Goal: Task Accomplishment & Management: Manage account settings

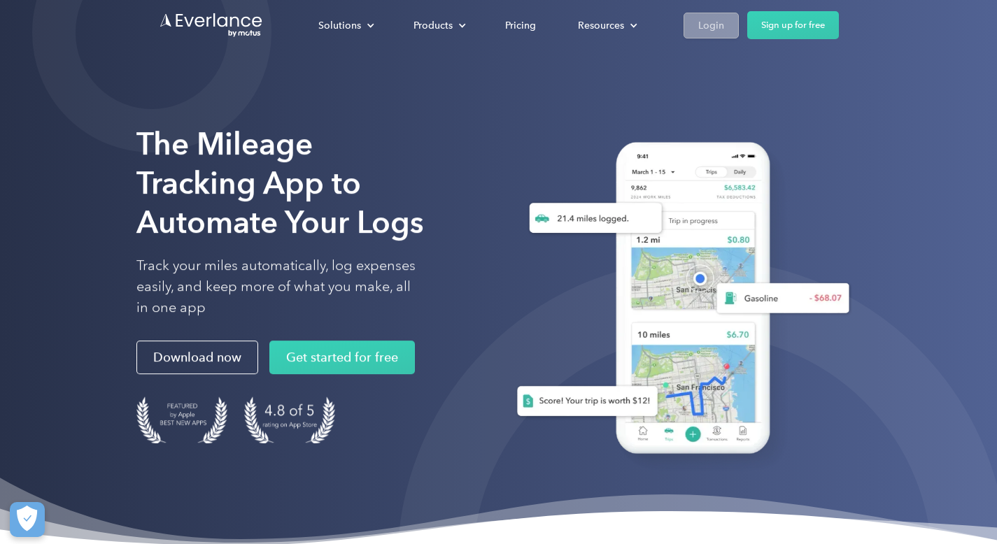
click at [706, 31] on div "Login" at bounding box center [711, 25] width 26 height 17
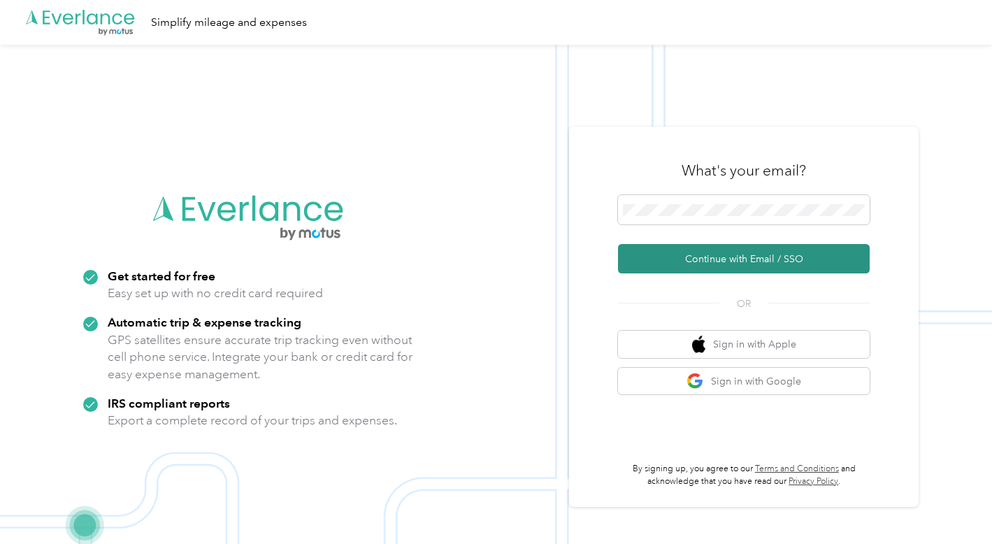
click at [731, 259] on button "Continue with Email / SSO" at bounding box center [744, 258] width 252 height 29
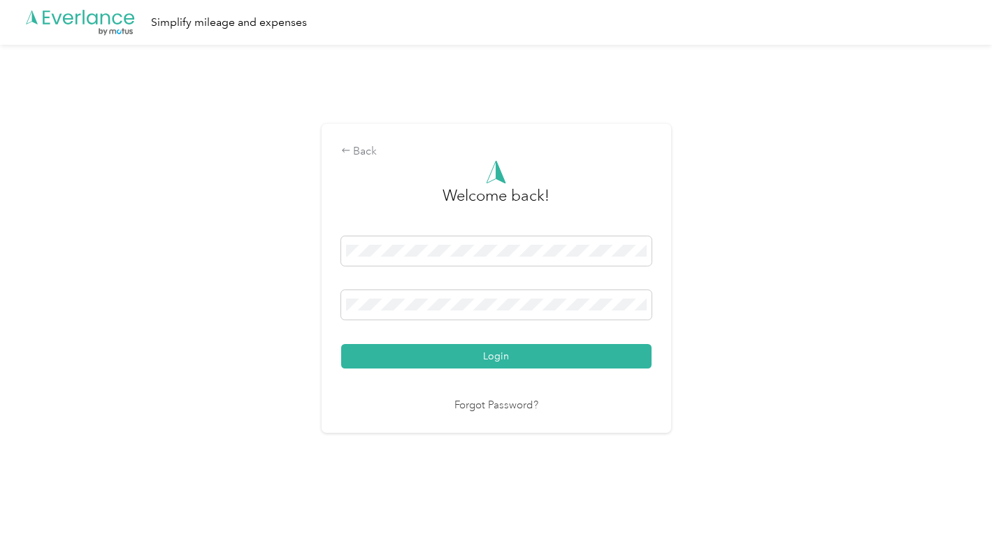
click at [501, 350] on button "Login" at bounding box center [496, 356] width 310 height 24
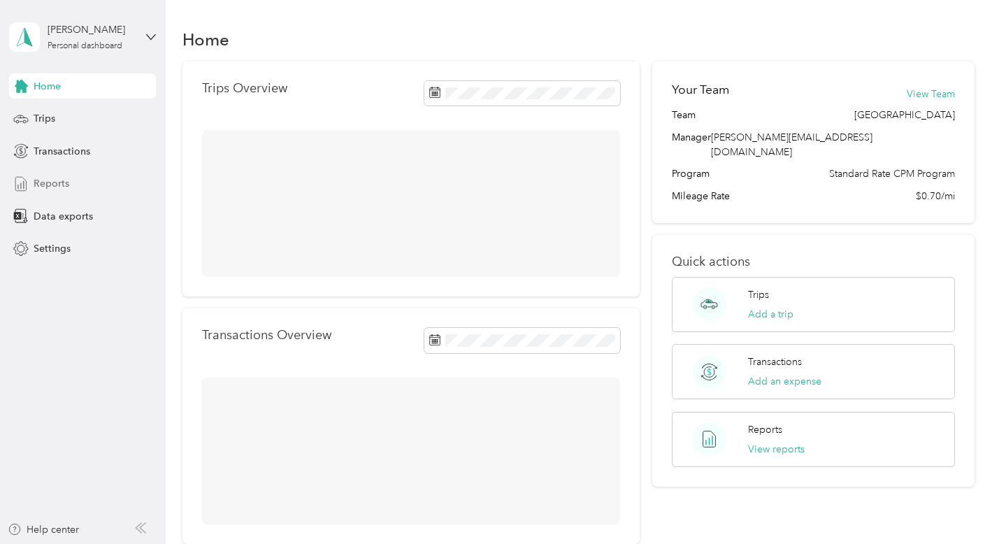
click at [43, 185] on span "Reports" at bounding box center [52, 183] width 36 height 15
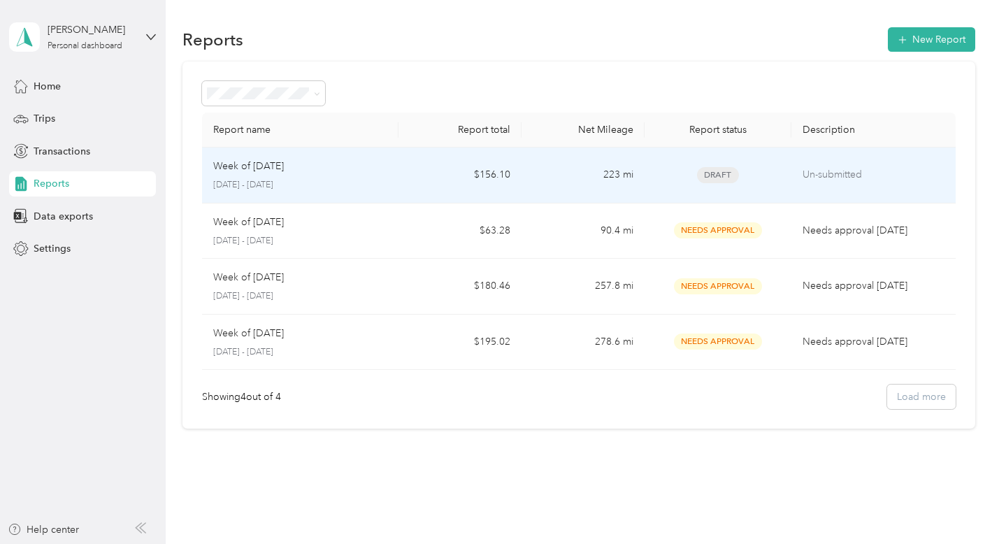
click at [297, 177] on div "Week of September 29 2025 Sep 29 - Oct 5, 2025" at bounding box center [300, 175] width 174 height 33
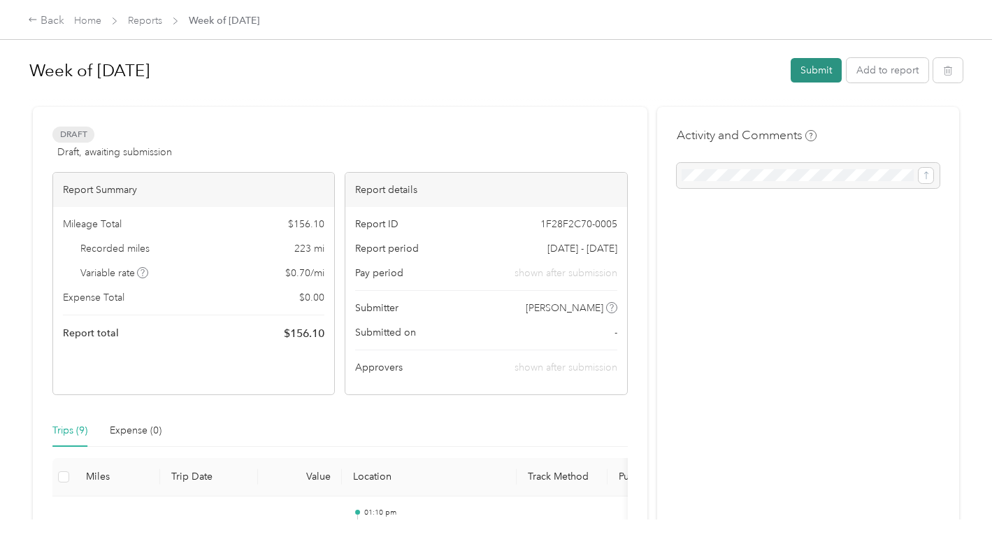
click at [808, 71] on button "Submit" at bounding box center [816, 70] width 51 height 24
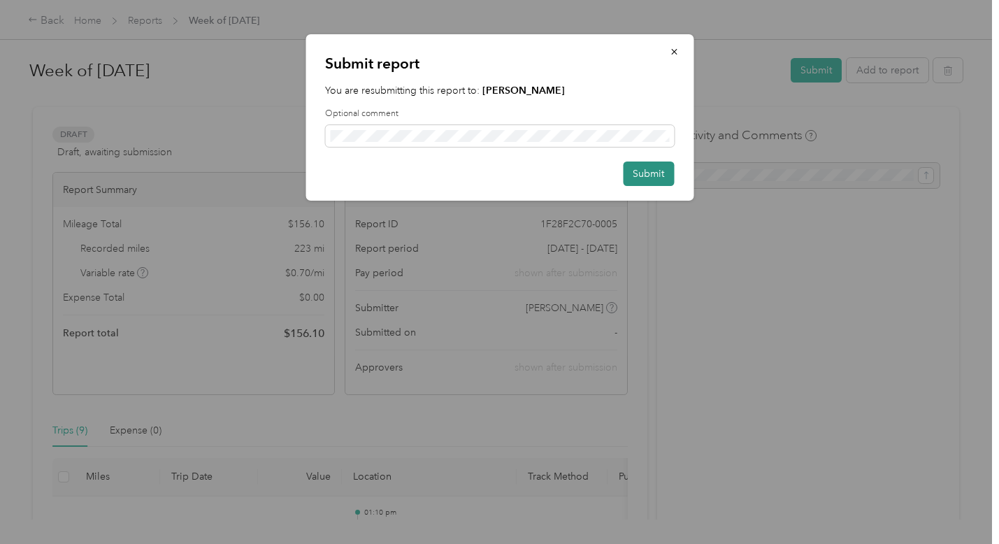
click at [652, 178] on button "Submit" at bounding box center [648, 174] width 51 height 24
